Goal: Find specific page/section: Find specific page/section

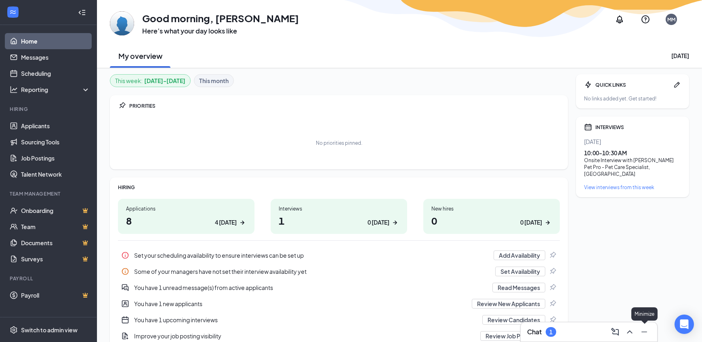
drag, startPoint x: 629, startPoint y: 335, endPoint x: 640, endPoint y: 342, distance: 13.2
click at [629, 335] on icon "ChevronUp" at bounding box center [630, 332] width 10 height 10
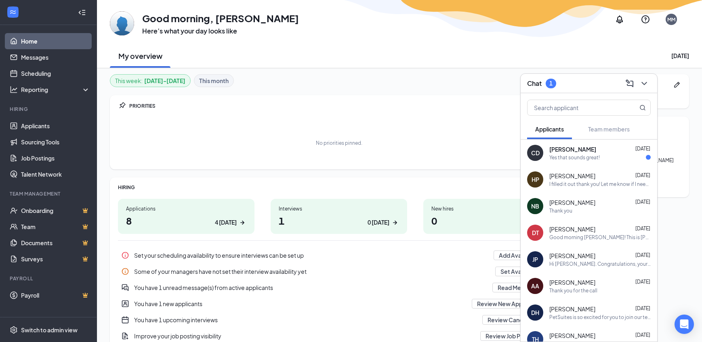
click at [592, 151] on div "Carrie Depner Aug 25" at bounding box center [599, 149] width 101 height 8
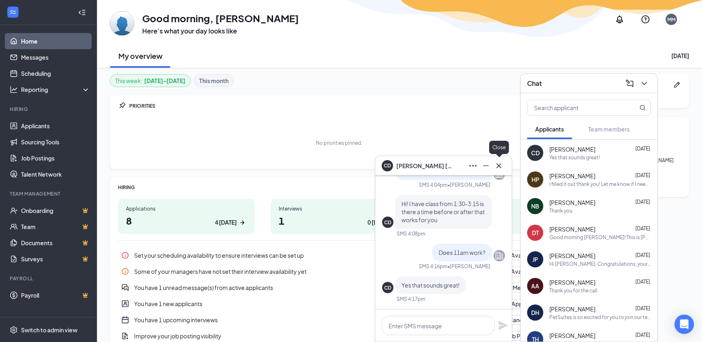
click at [498, 169] on icon "Cross" at bounding box center [499, 166] width 10 height 10
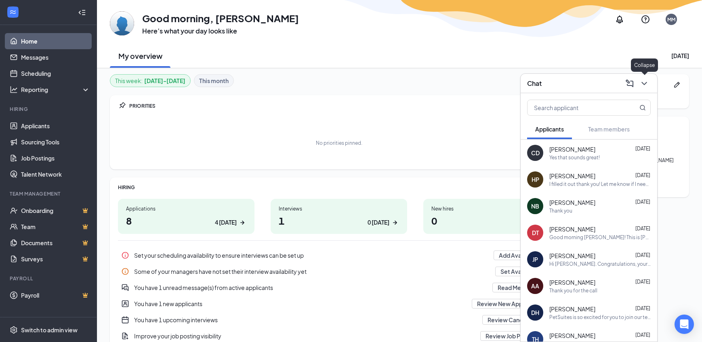
click at [644, 87] on icon "ChevronDown" at bounding box center [644, 84] width 10 height 10
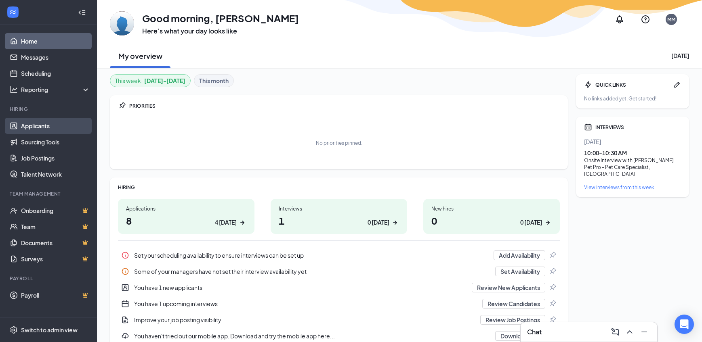
click at [30, 129] on link "Applicants" at bounding box center [55, 126] width 69 height 16
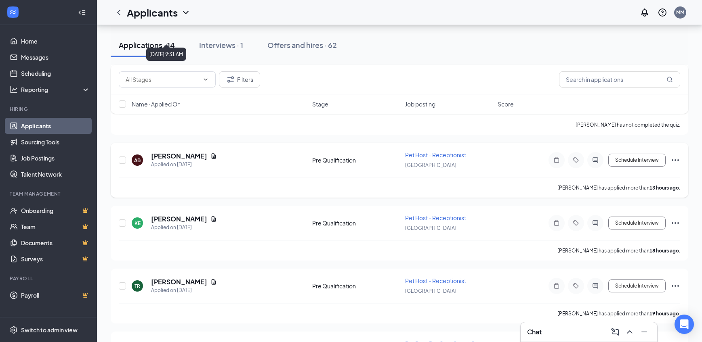
scroll to position [202, 0]
